Goal: Find specific page/section: Find specific page/section

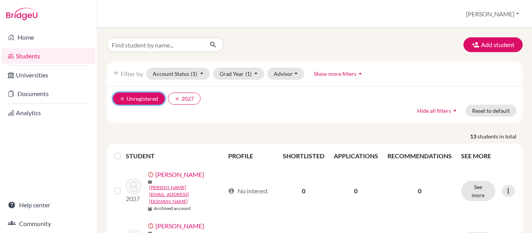
click at [123, 101] on icon "clear" at bounding box center [122, 98] width 5 height 5
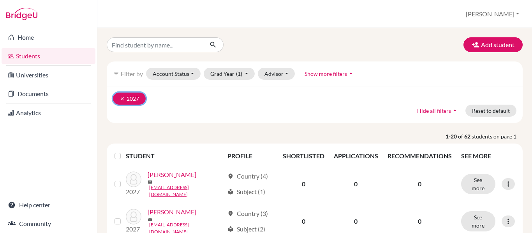
click at [121, 97] on icon "clear" at bounding box center [122, 98] width 5 height 5
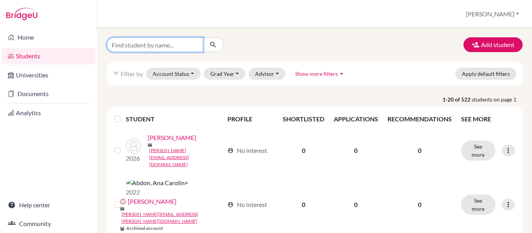
click at [126, 43] on input "Find student by name..." at bounding box center [155, 44] width 97 height 15
type input "[PERSON_NAME]"
click button "submit" at bounding box center [213, 44] width 21 height 15
